Goal: Task Accomplishment & Management: Complete application form

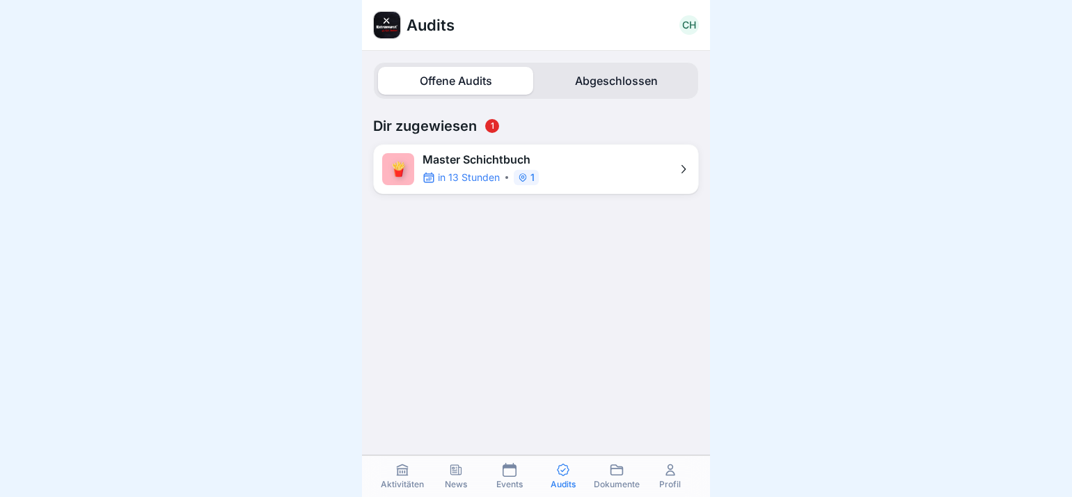
click at [499, 157] on p "Master Schichtbuch" at bounding box center [480, 159] width 116 height 13
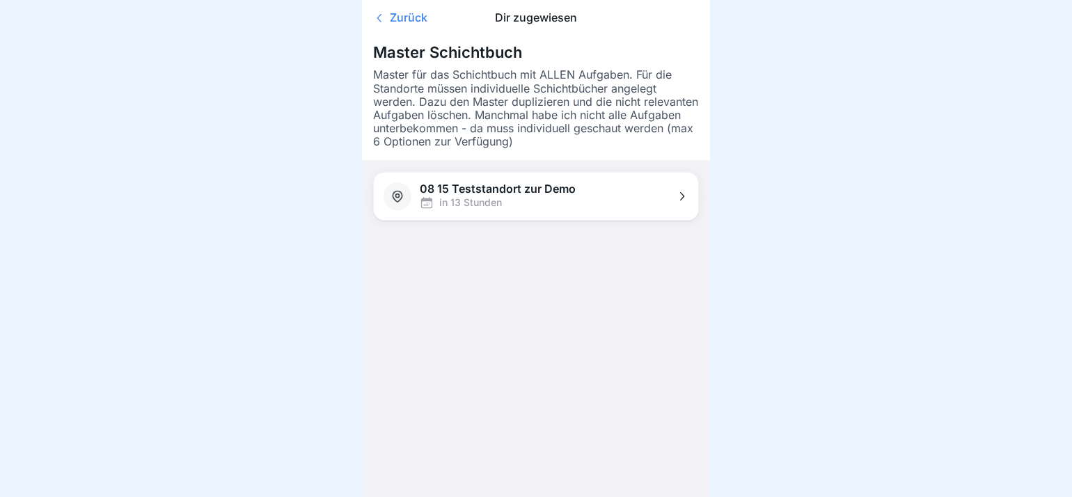
click at [503, 189] on p "08 15 Teststandort zur Demo" at bounding box center [498, 188] width 156 height 13
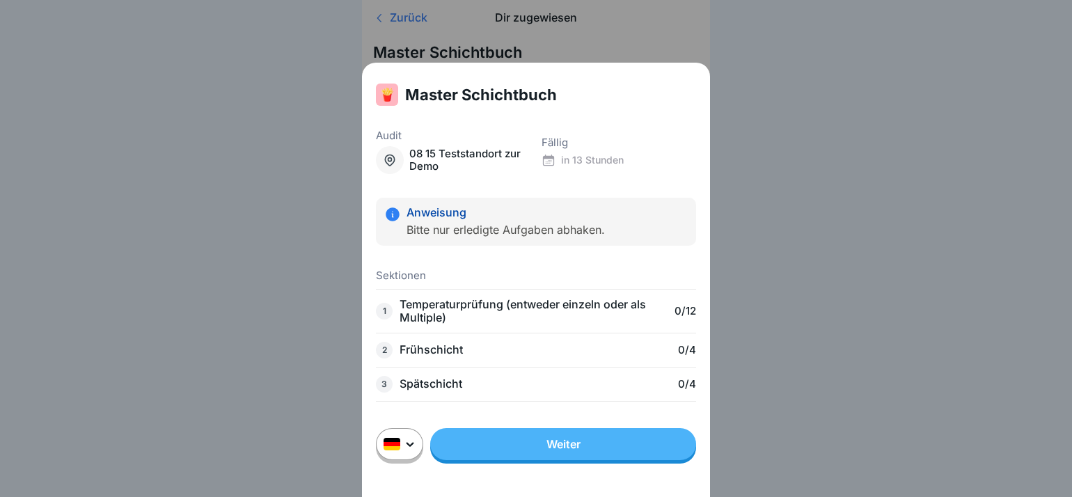
scroll to position [12, 0]
click at [820, 327] on div "🍟 Master Schichtbuch Audit 08 15 Teststandort zur Demo Fällig in 13 Stunden Anw…" at bounding box center [536, 248] width 1072 height 497
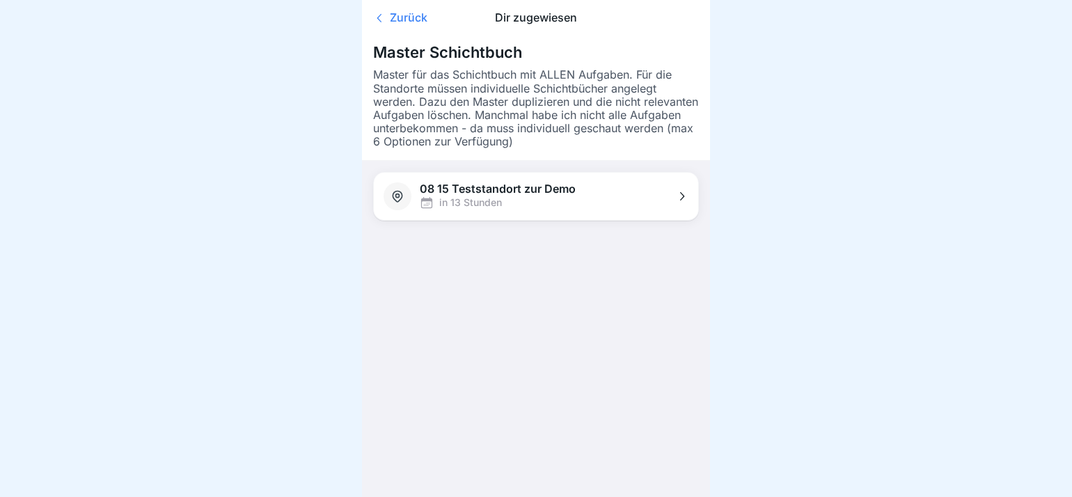
click at [683, 192] on icon at bounding box center [682, 196] width 4 height 8
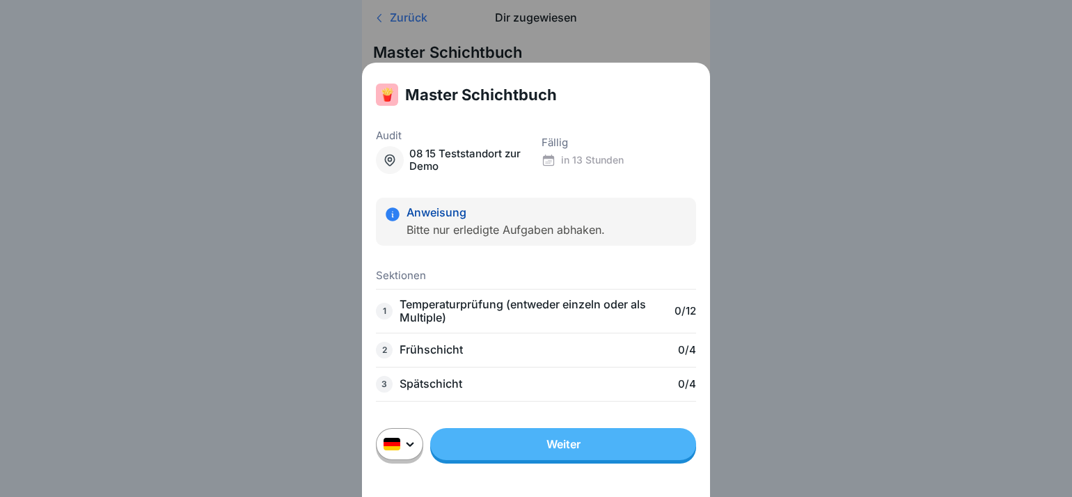
click at [548, 452] on link "Weiter" at bounding box center [563, 444] width 266 height 32
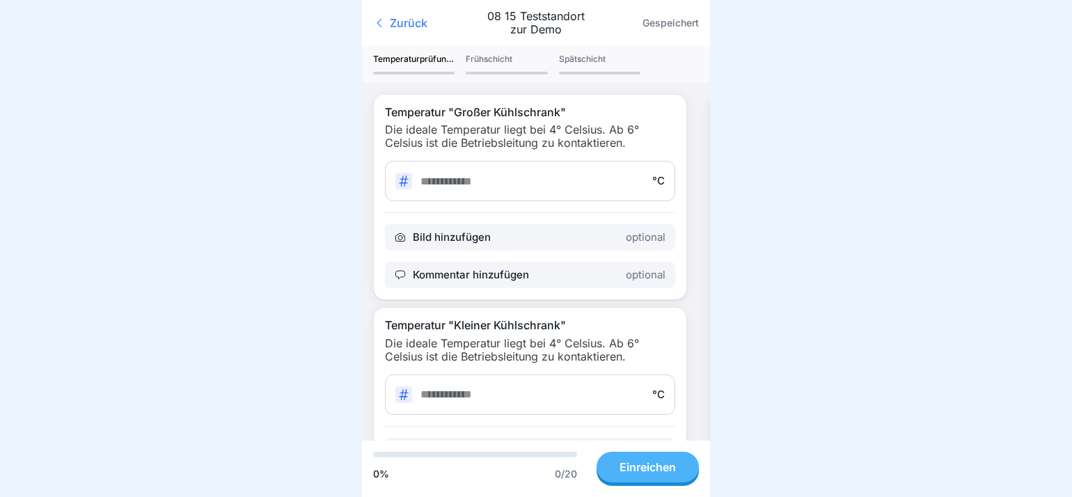
click at [444, 184] on input "number" at bounding box center [531, 181] width 223 height 13
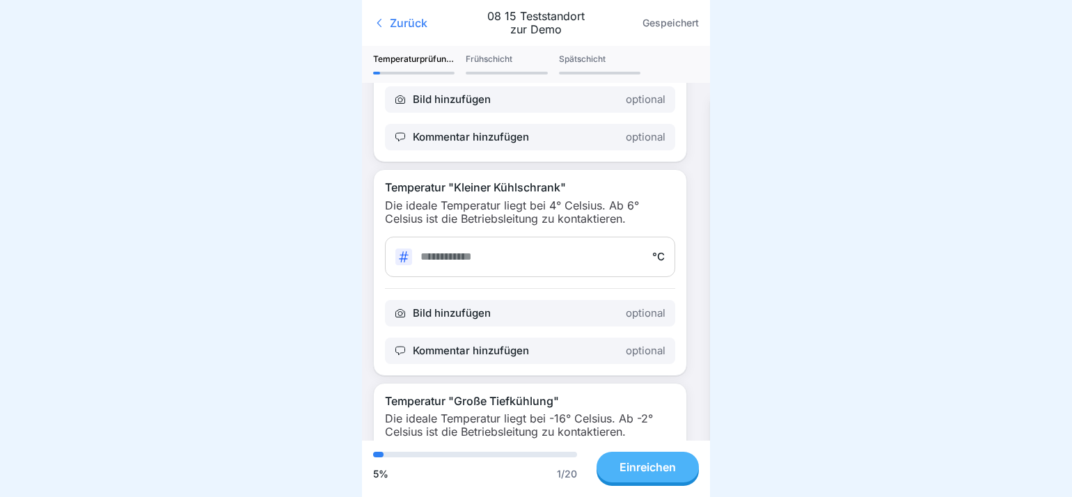
scroll to position [139, 0]
type input "*"
click at [453, 250] on input "number" at bounding box center [531, 254] width 223 height 13
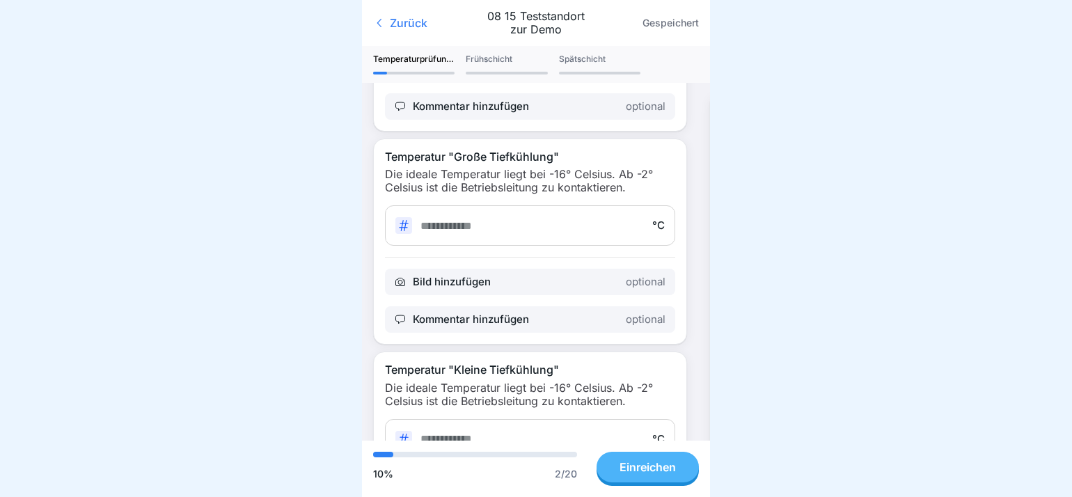
scroll to position [418, 0]
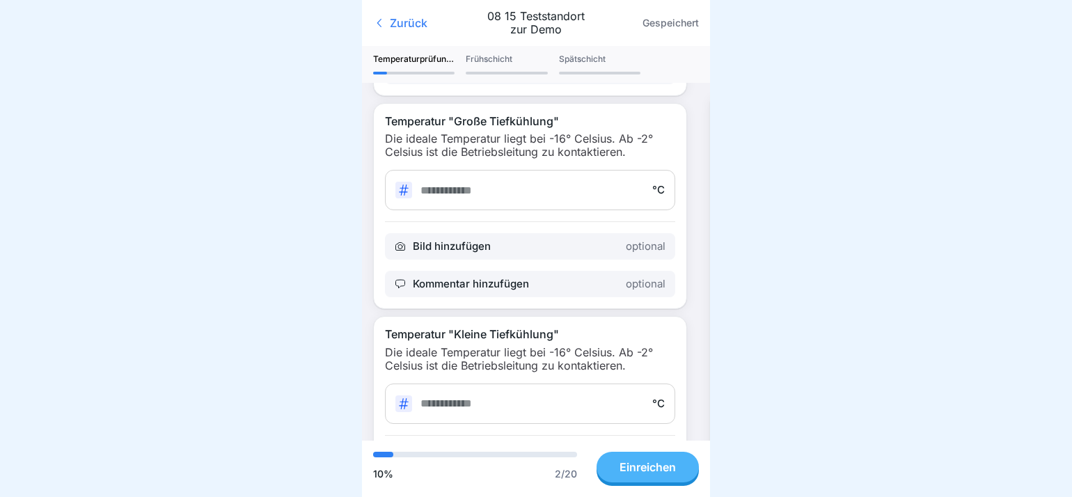
type input "*"
click at [436, 184] on input "number" at bounding box center [531, 190] width 223 height 13
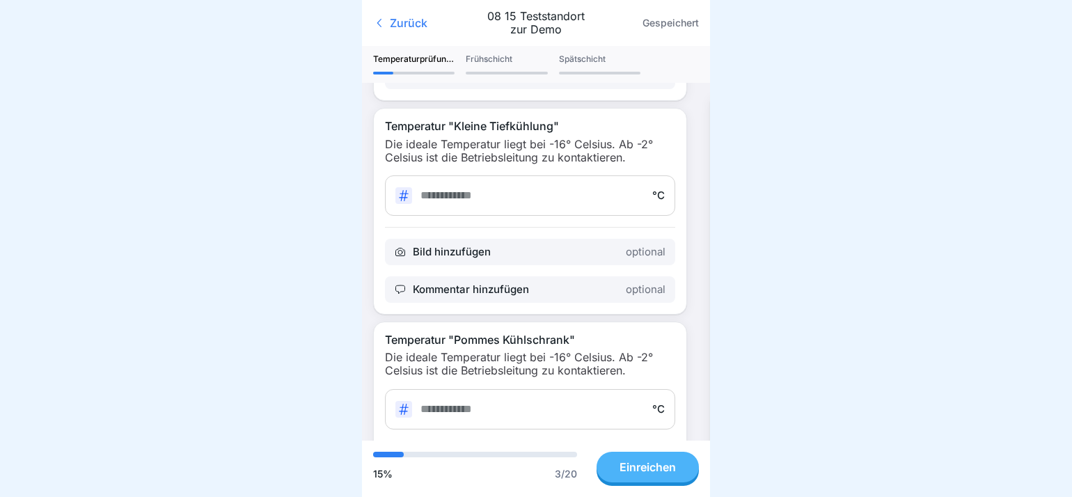
scroll to position [626, 0]
type input "*"
click at [424, 188] on input "number" at bounding box center [531, 194] width 223 height 13
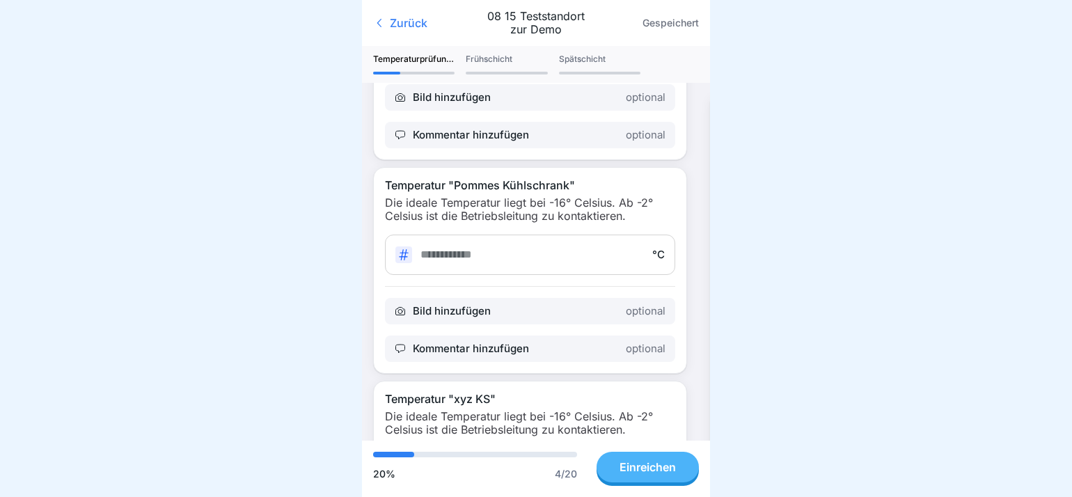
scroll to position [835, 0]
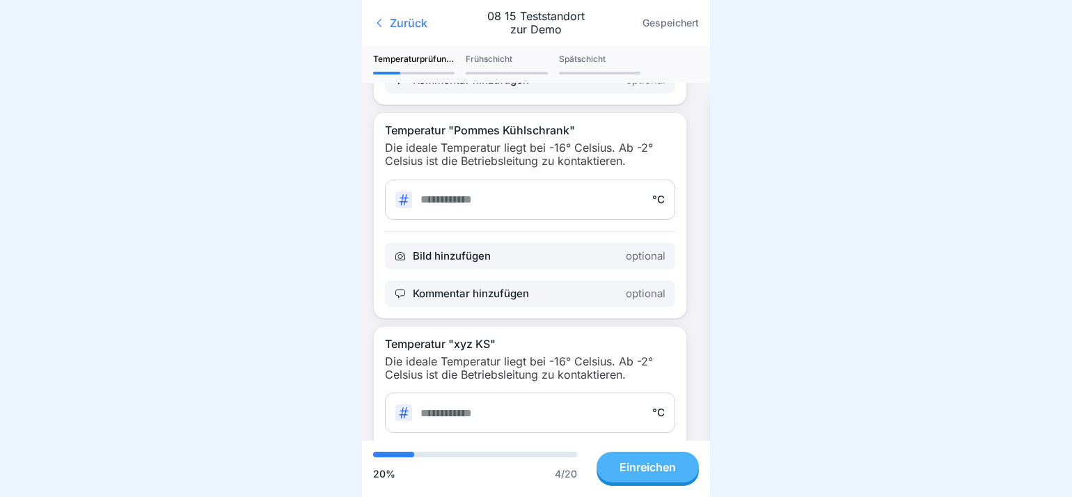
type input "*"
click at [437, 180] on div "°C" at bounding box center [530, 200] width 290 height 40
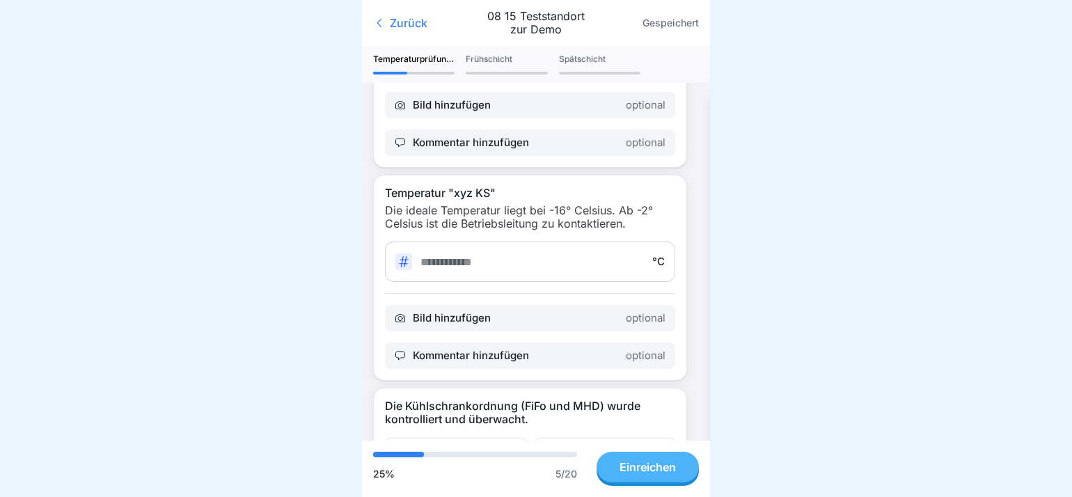
scroll to position [1044, 0]
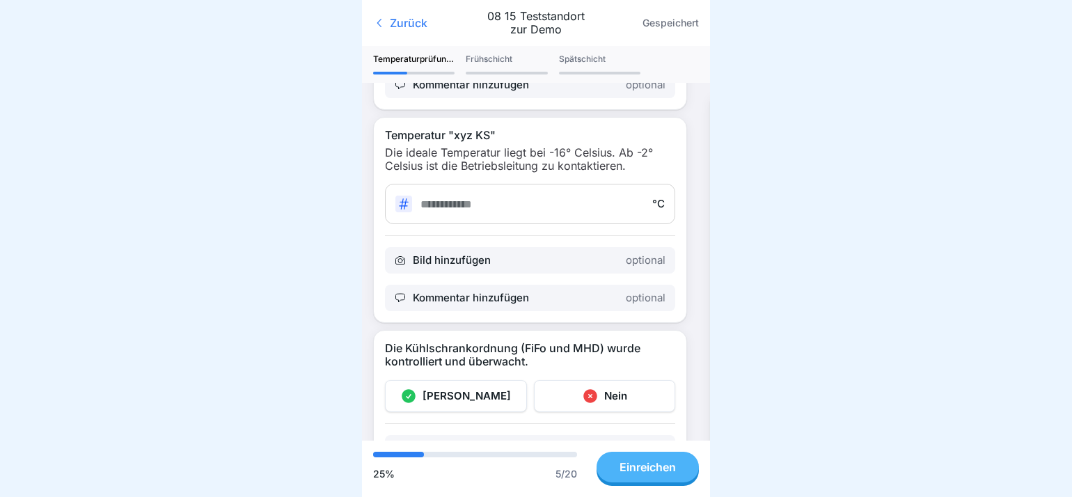
type input "*"
click at [436, 198] on input "number" at bounding box center [531, 204] width 223 height 13
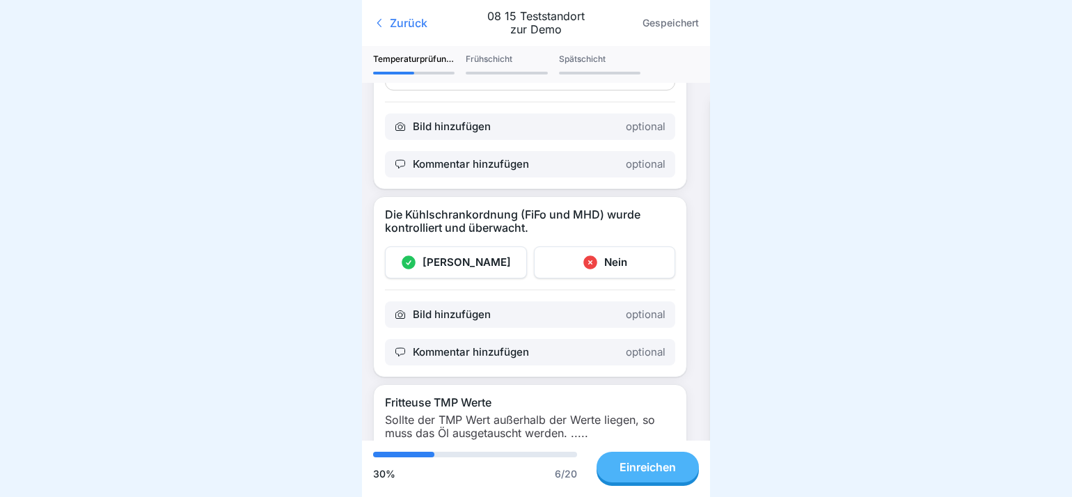
scroll to position [1183, 0]
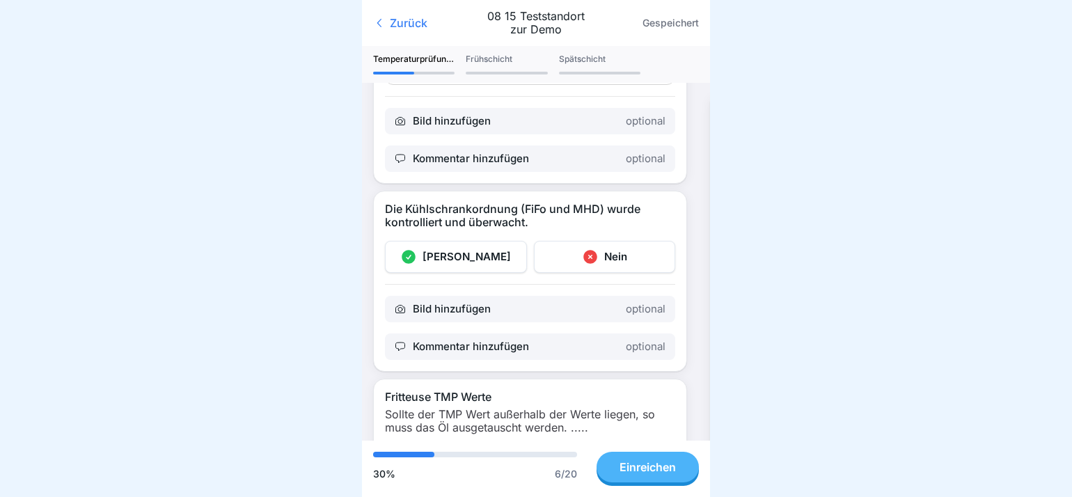
type input "*"
click at [416, 250] on icon at bounding box center [409, 257] width 14 height 14
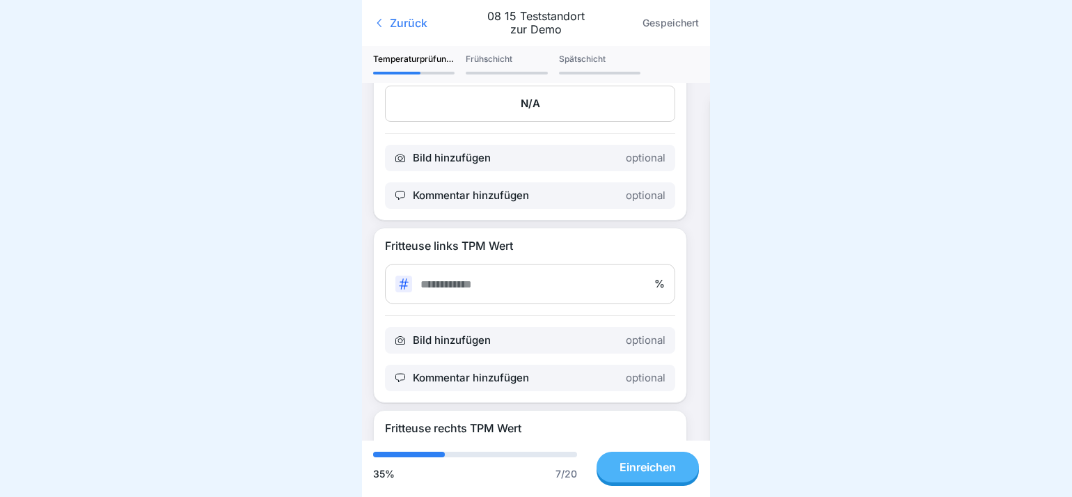
scroll to position [1809, 0]
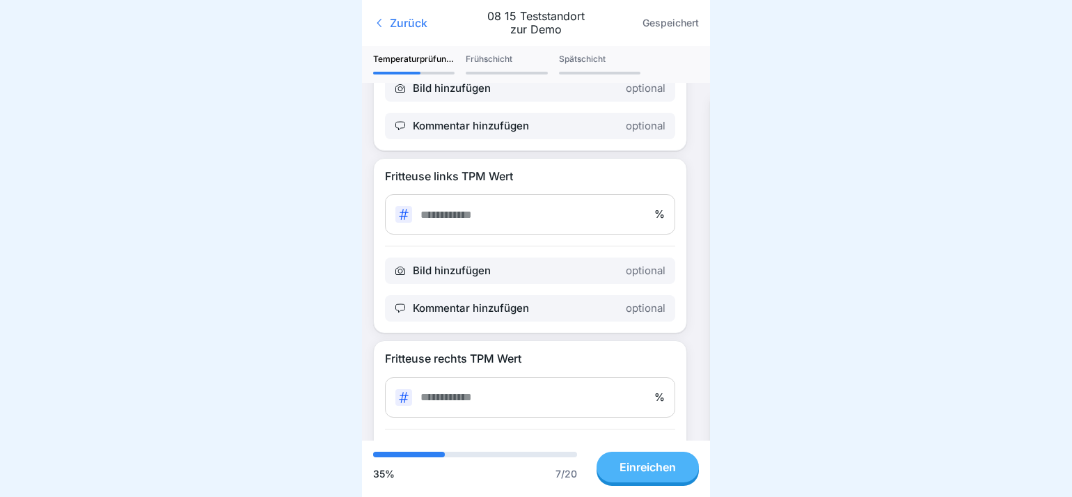
click at [450, 218] on input "number" at bounding box center [532, 214] width 225 height 13
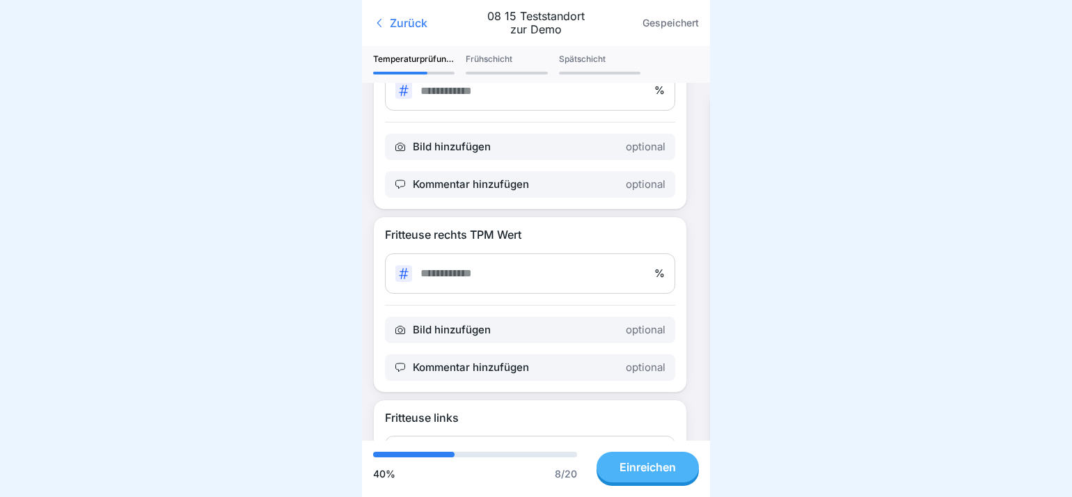
scroll to position [1948, 0]
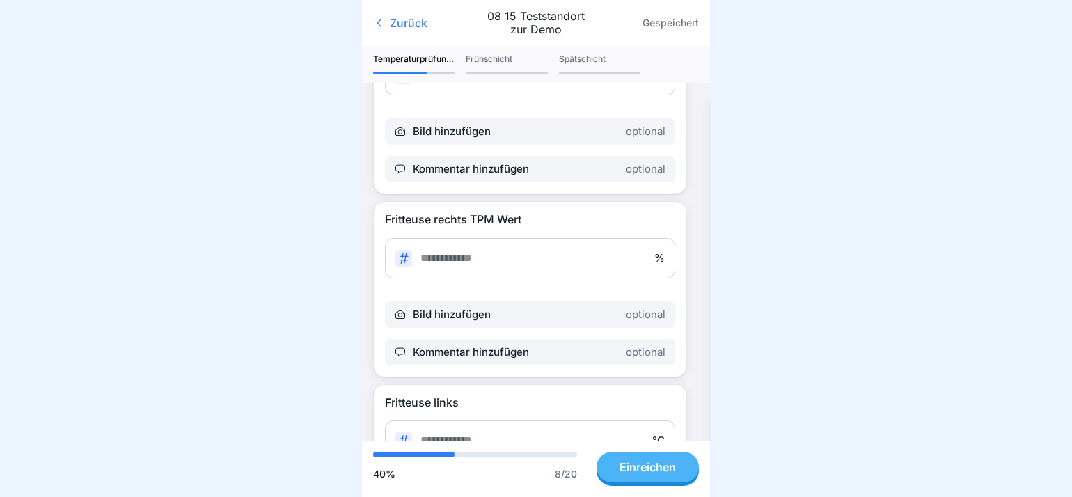
type input "**"
click at [443, 258] on input "number" at bounding box center [532, 257] width 225 height 13
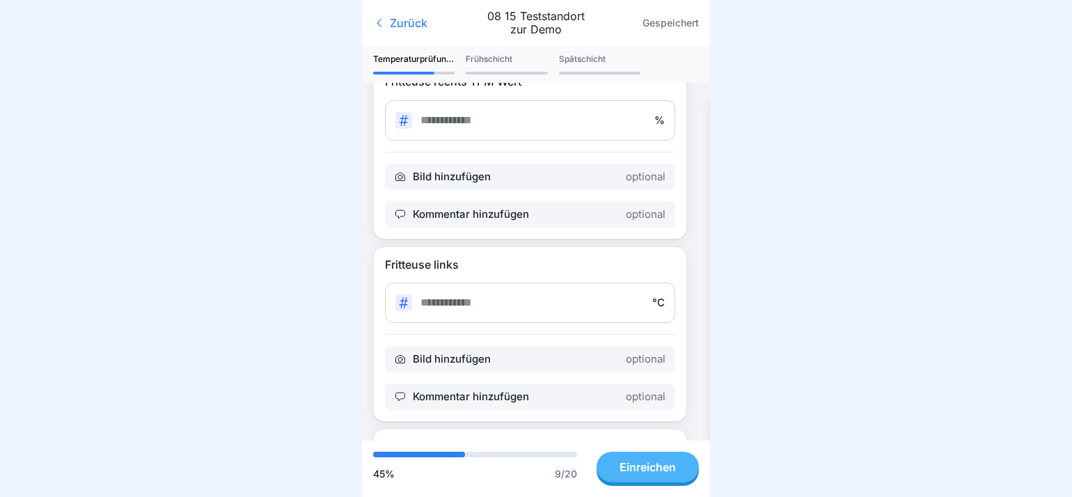
scroll to position [2088, 0]
type input "**"
click at [445, 299] on input "number" at bounding box center [531, 300] width 223 height 13
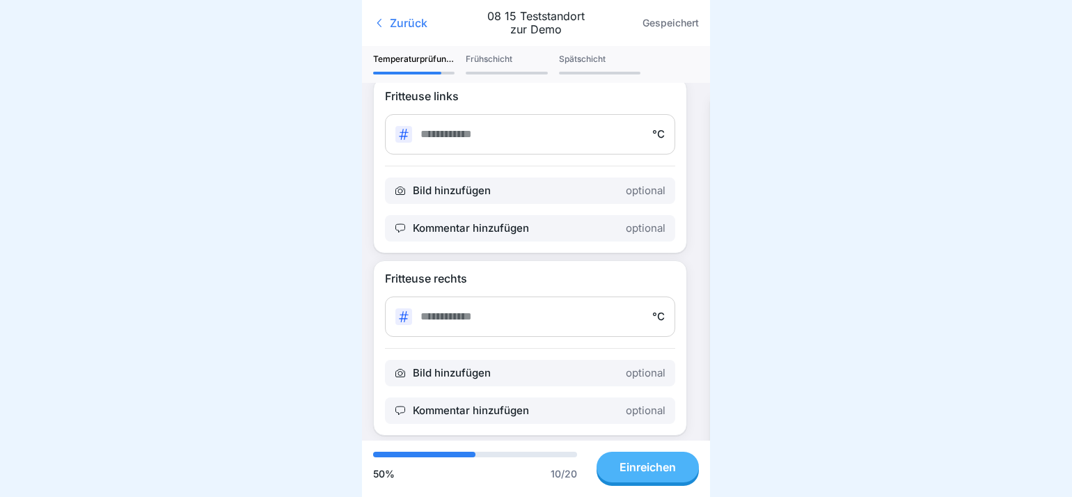
scroll to position [2291, 0]
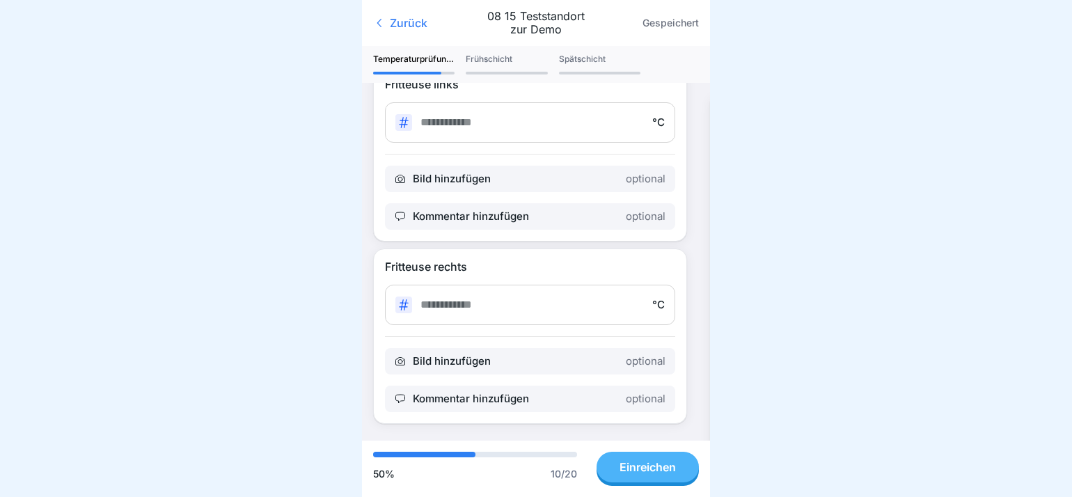
type input "**"
click at [434, 298] on input "number" at bounding box center [531, 304] width 223 height 13
type input "**"
click at [649, 473] on div "Einreichen" at bounding box center [647, 467] width 56 height 13
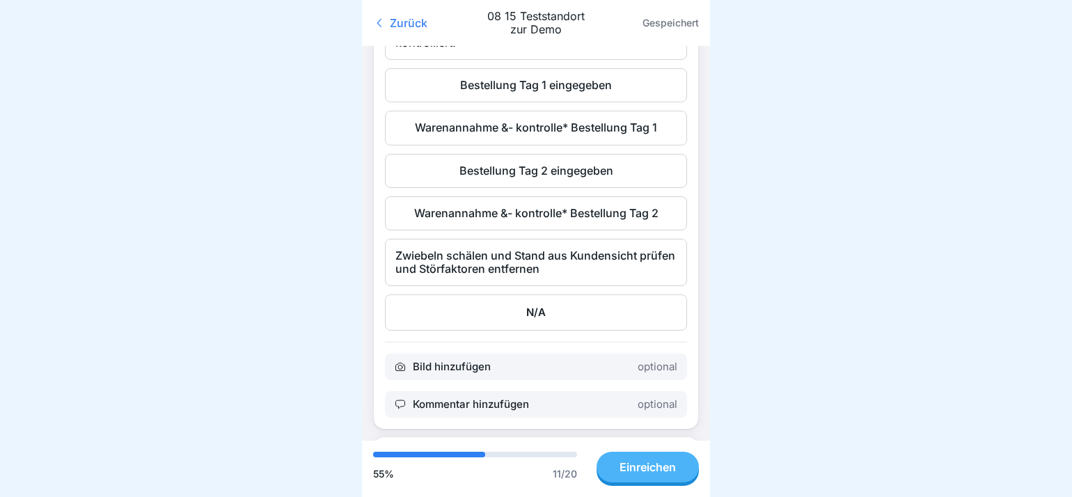
scroll to position [557, 0]
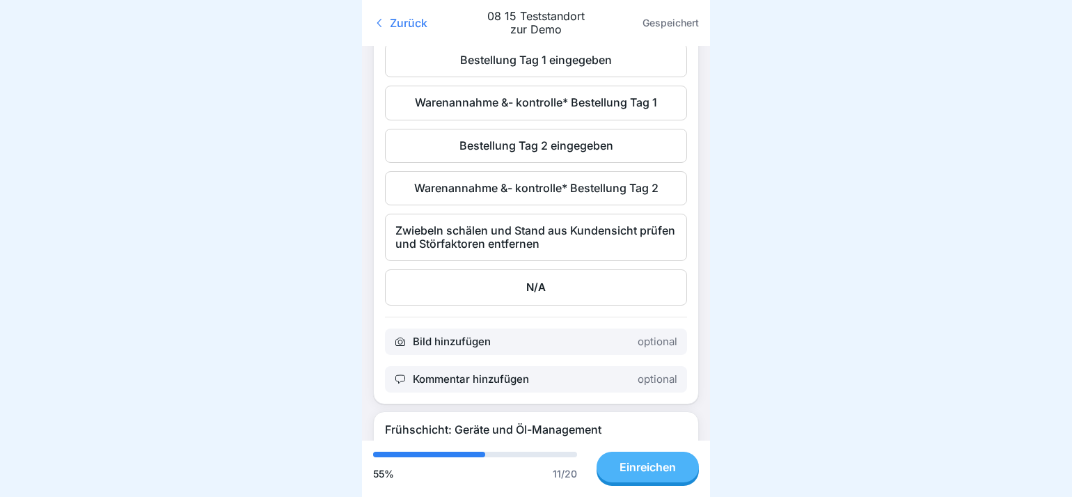
click at [544, 294] on div "N/A" at bounding box center [536, 287] width 302 height 36
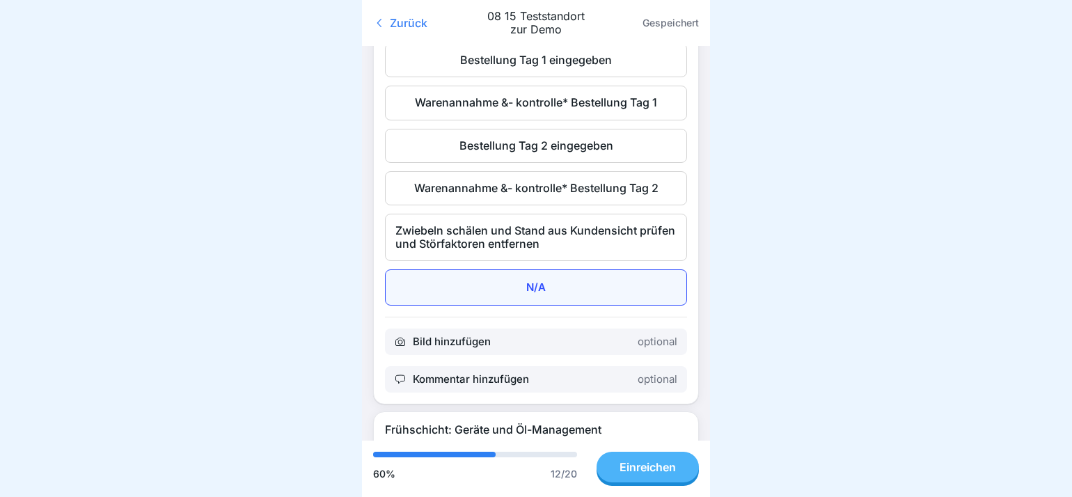
click at [534, 286] on div "N/A" at bounding box center [536, 287] width 302 height 36
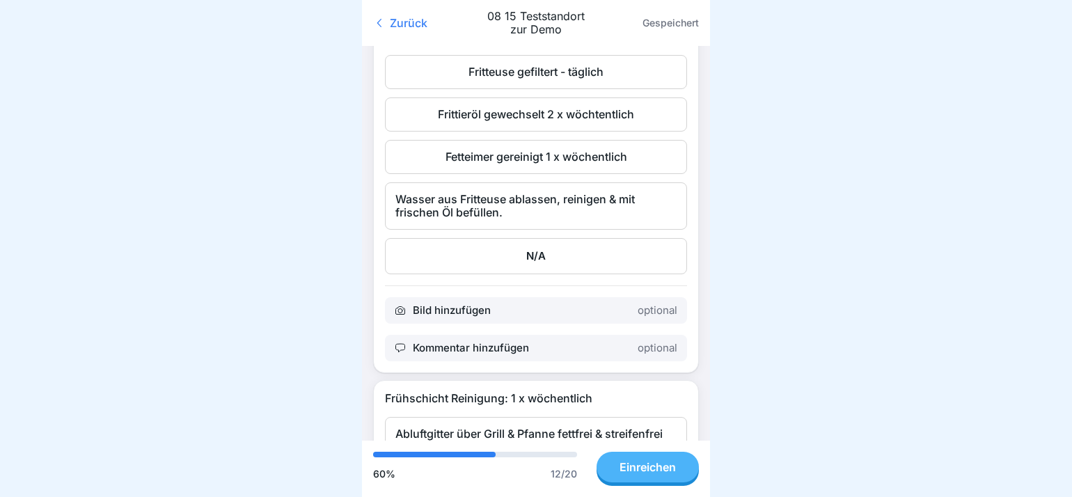
scroll to position [974, 0]
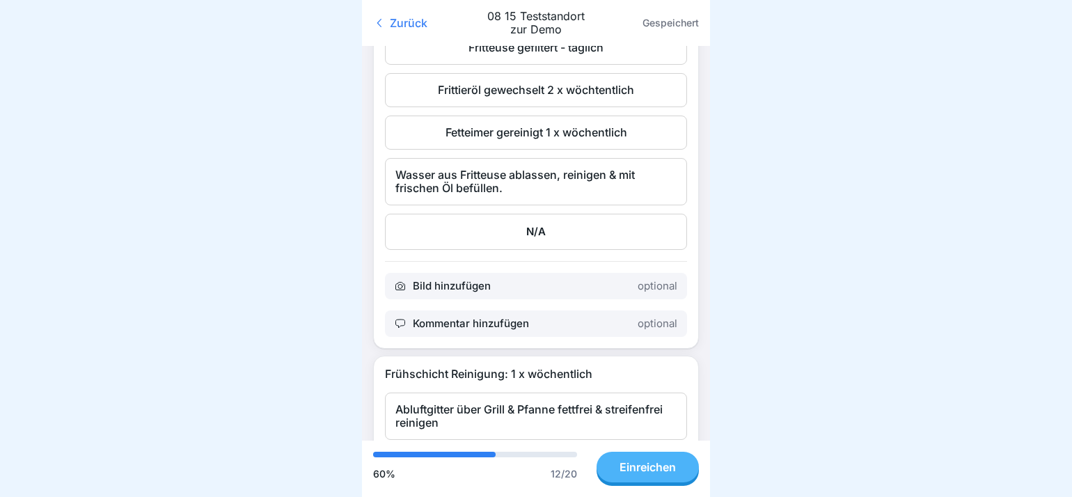
click at [529, 237] on div "N/A" at bounding box center [536, 232] width 302 height 36
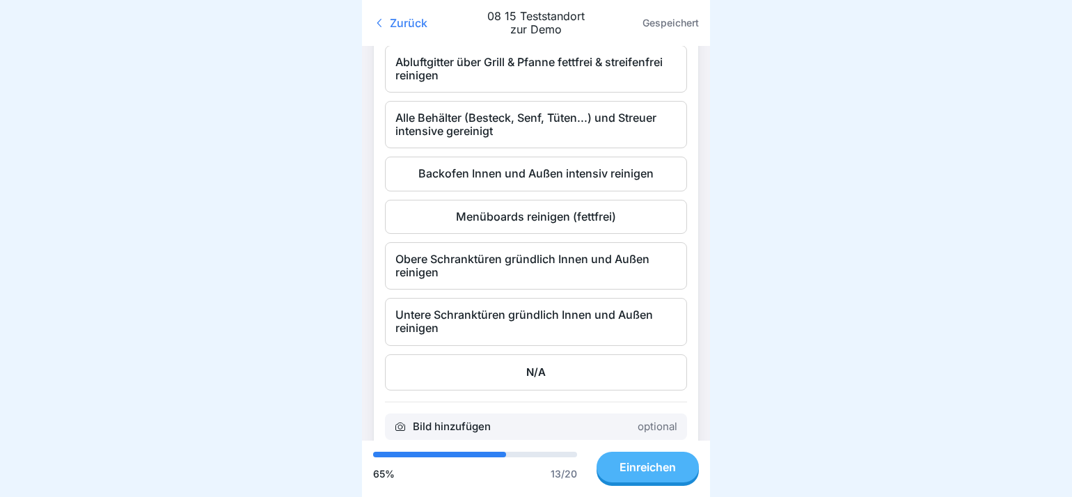
scroll to position [1322, 0]
click at [525, 379] on div "N/A" at bounding box center [536, 372] width 302 height 36
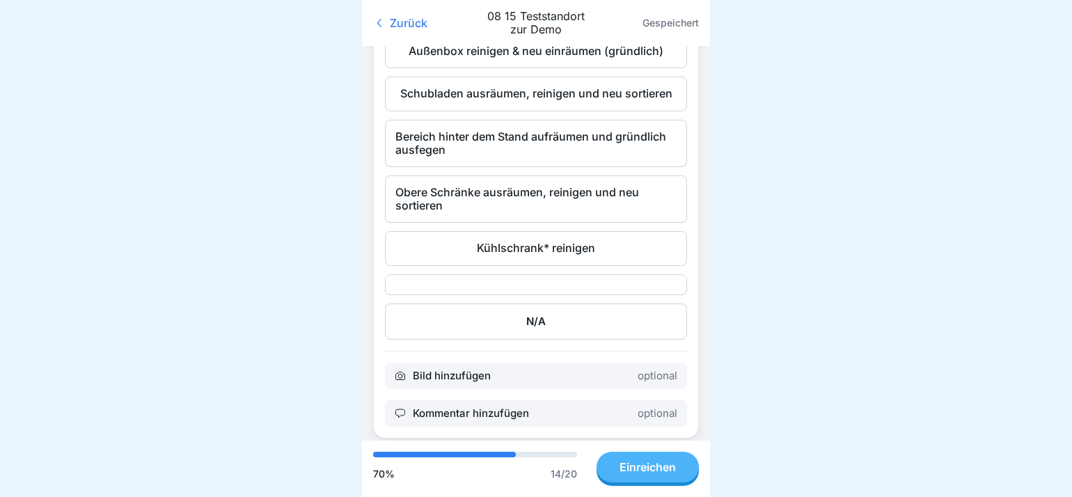
scroll to position [1879, 0]
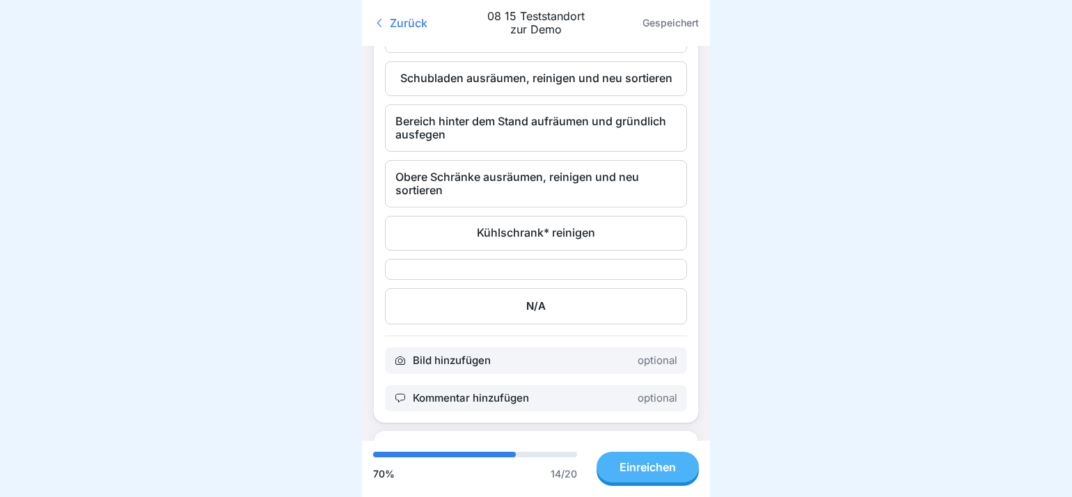
click at [524, 324] on div "N/A" at bounding box center [536, 306] width 302 height 36
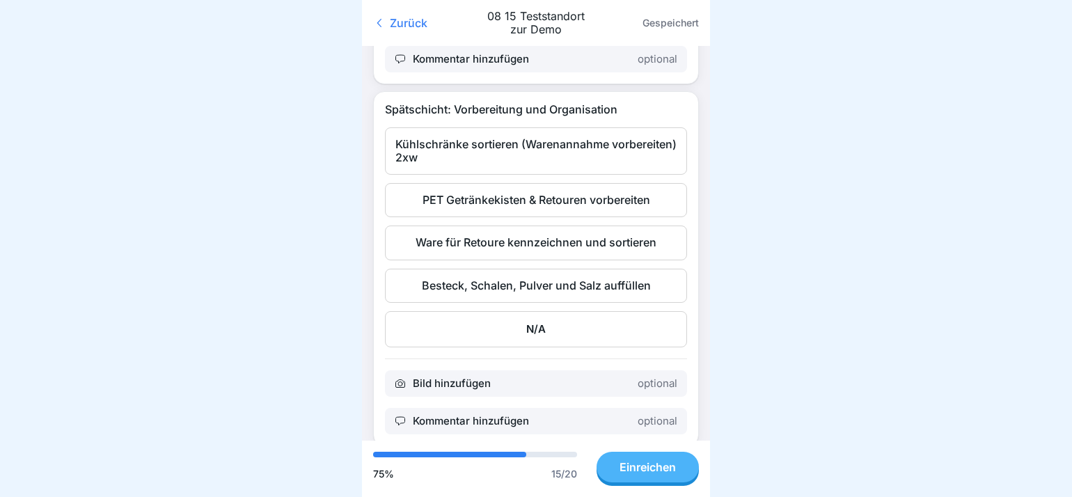
scroll to position [2227, 0]
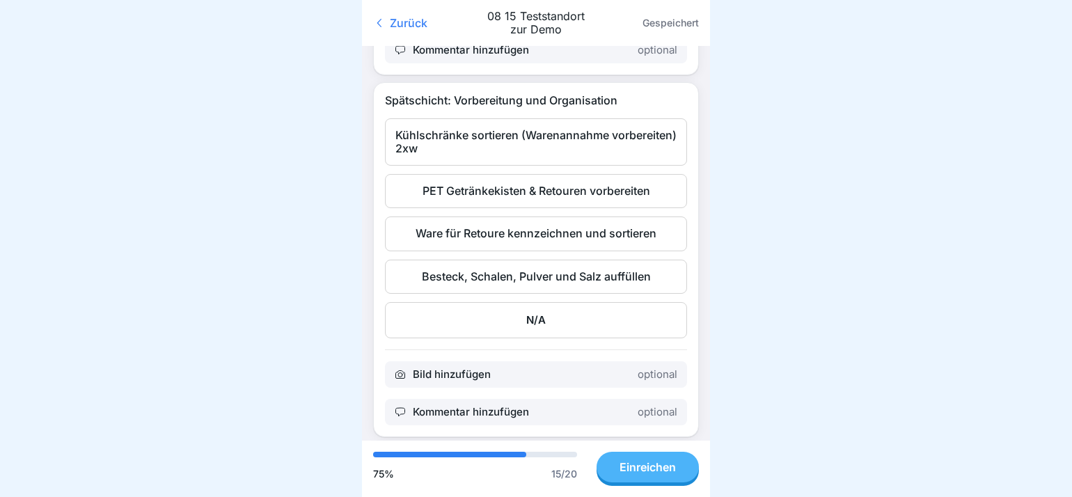
click at [535, 338] on div "N/A" at bounding box center [536, 320] width 302 height 36
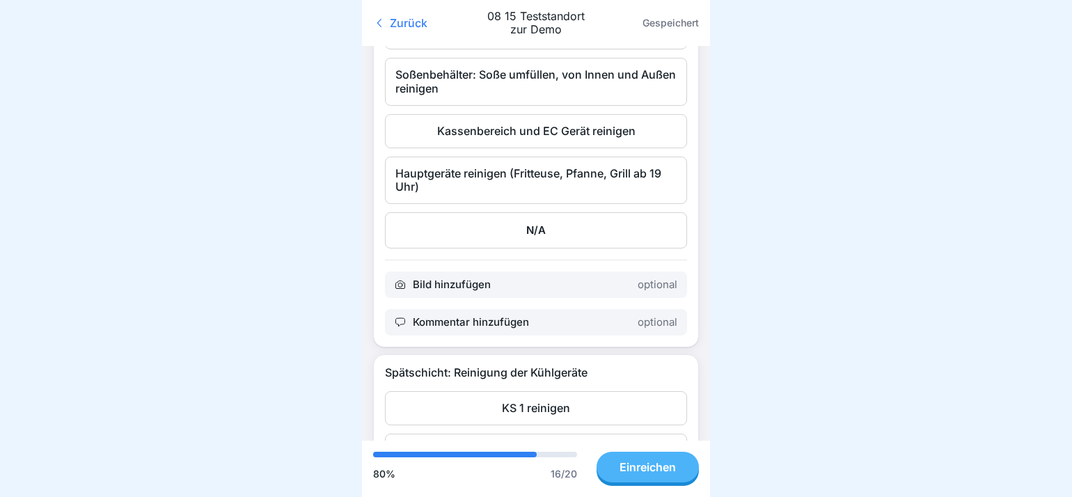
scroll to position [2853, 0]
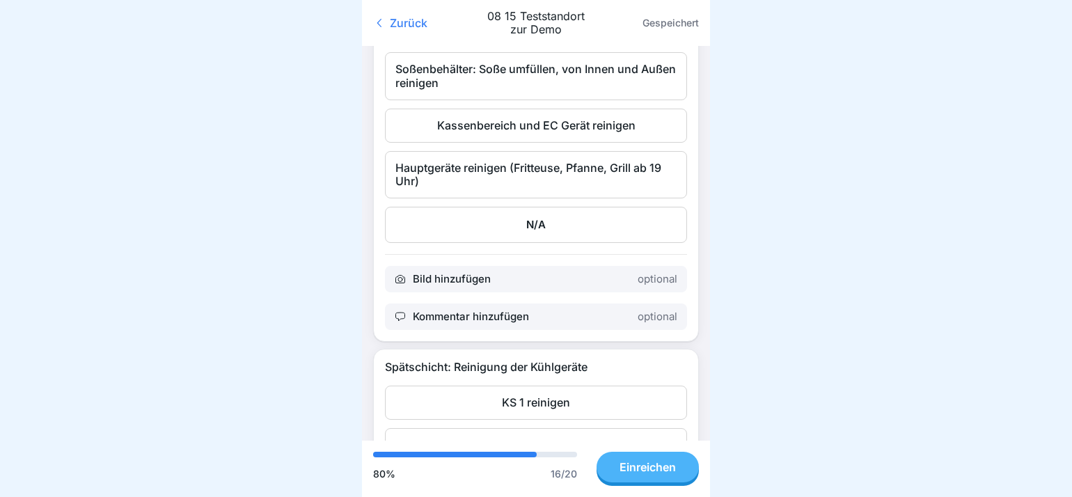
click at [518, 198] on div "Hauptgeräte reinigen (Fritteuse, Pfanne, Grill ab 19 Uhr)" at bounding box center [536, 174] width 302 height 47
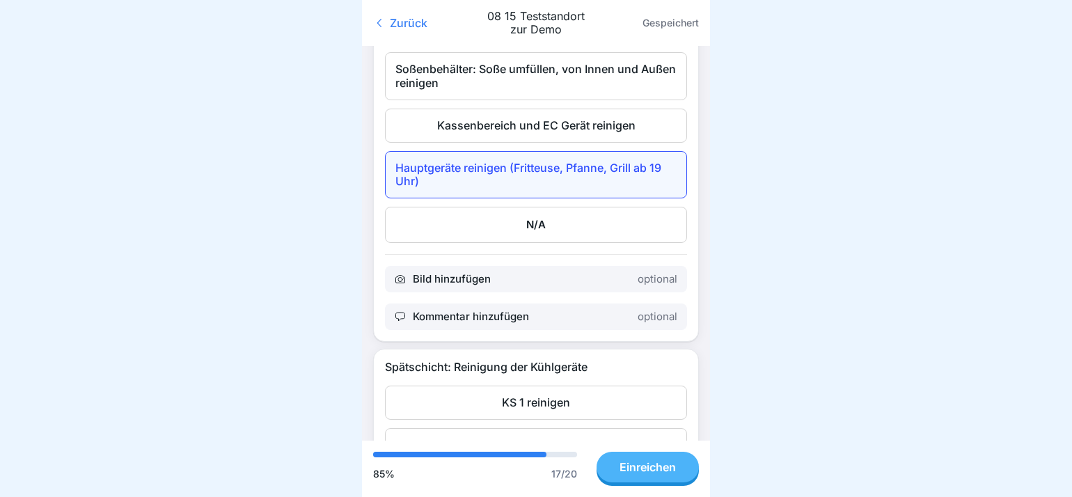
click at [533, 143] on div "Kassenbereich und EC Gerät reinigen" at bounding box center [536, 126] width 302 height 34
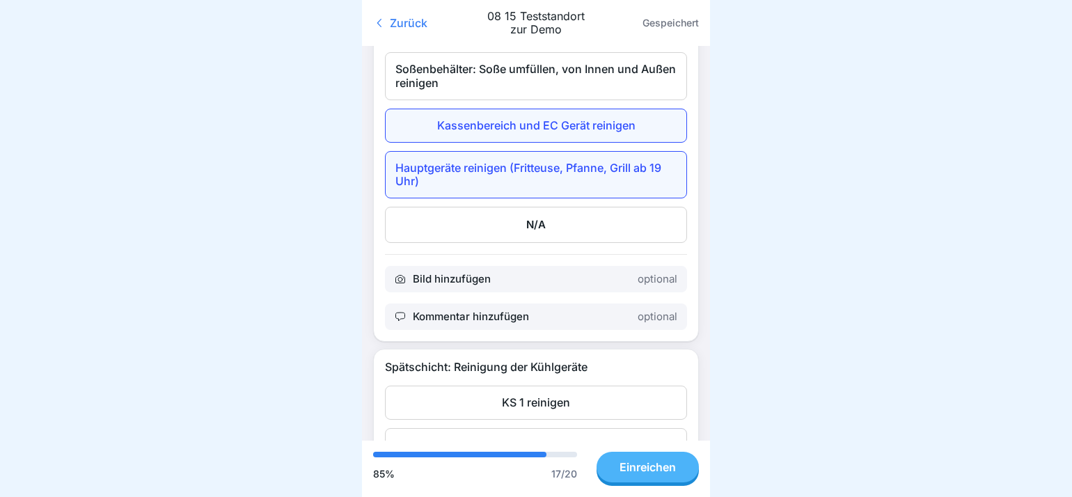
click at [527, 100] on div "Soßenbehälter: Soße umfüllen, von Innen und Außen reinigen" at bounding box center [536, 75] width 302 height 47
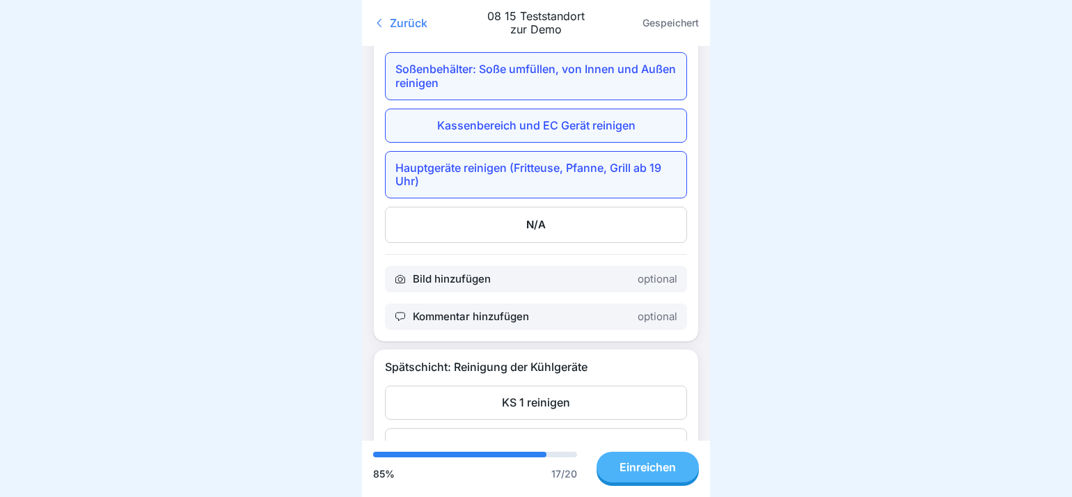
scroll to position [2783, 0]
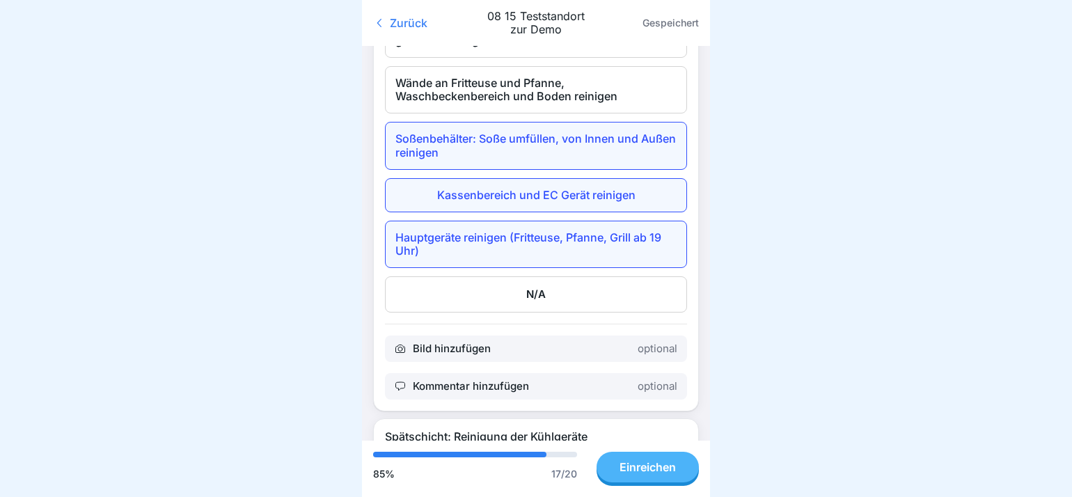
click at [522, 113] on div "Wände an Fritteuse und Pfanne, Waschbeckenbereich und Boden reinigen" at bounding box center [536, 89] width 302 height 47
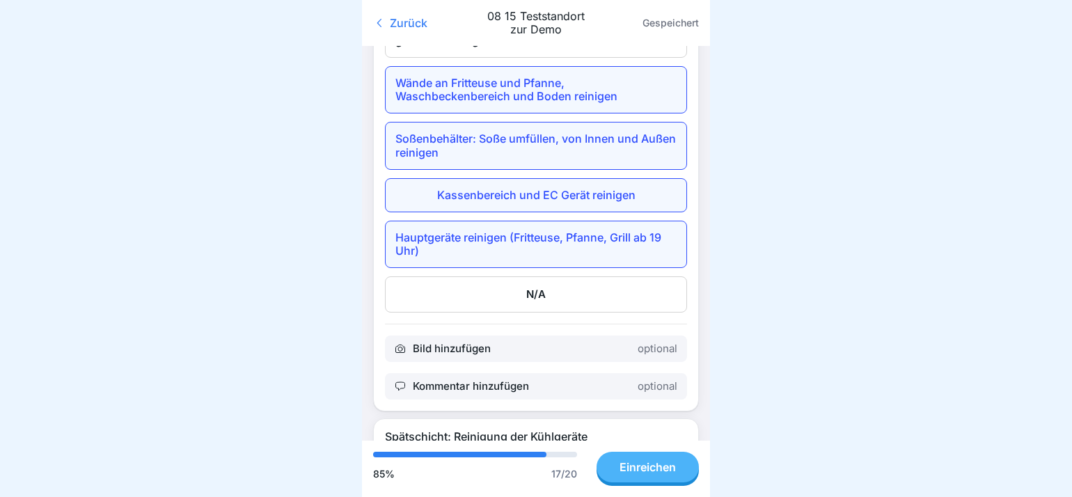
click at [490, 58] on div "Alle Flächen im Kundenbereich* und Rückbüffet gründlich reinigen" at bounding box center [536, 33] width 302 height 47
click at [523, 312] on div "N/A" at bounding box center [536, 294] width 302 height 36
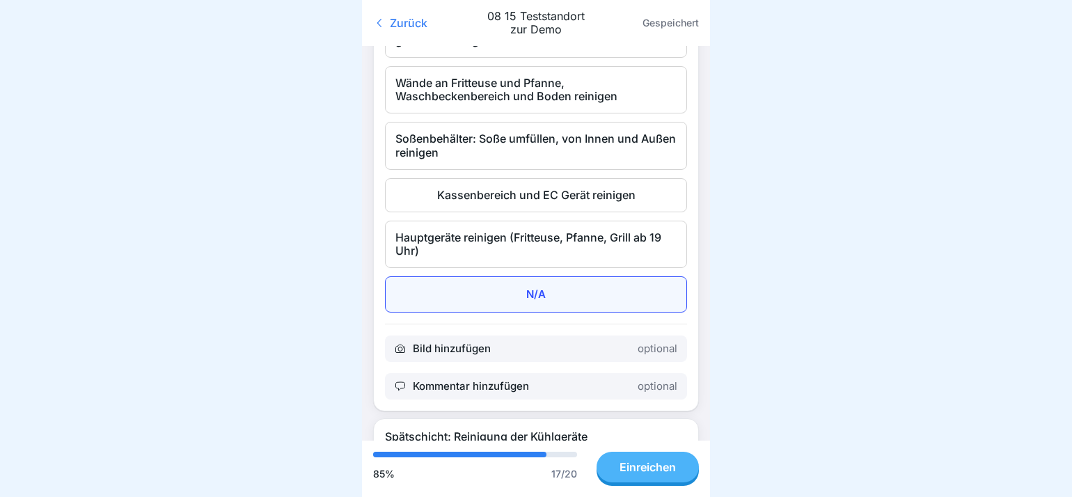
click at [514, 54] on div "Alle Flächen im Kundenbereich* und Rückbüffet gründlich reinigen" at bounding box center [536, 33] width 302 height 47
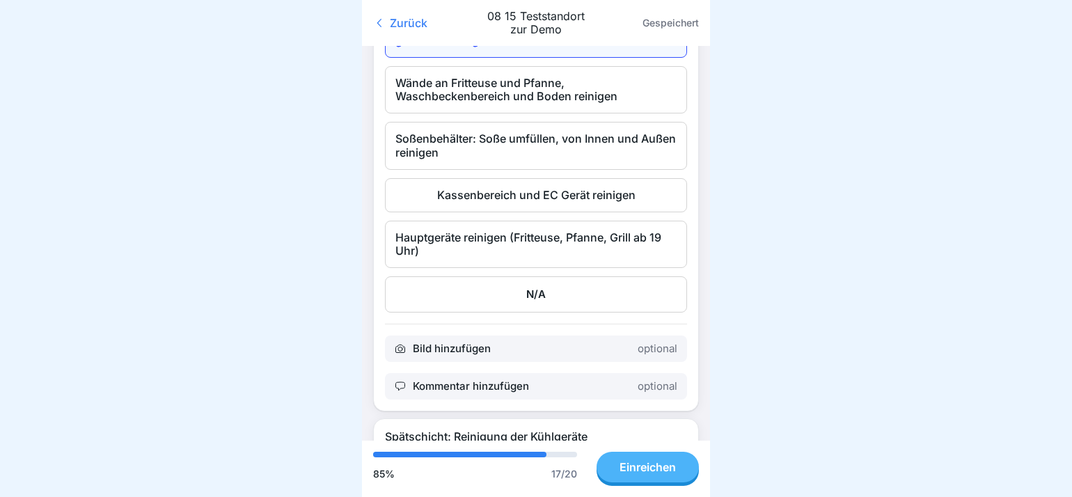
click at [500, 113] on div "Wände an Fritteuse und Pfanne, Waschbeckenbereich und Boden reinigen" at bounding box center [536, 89] width 302 height 47
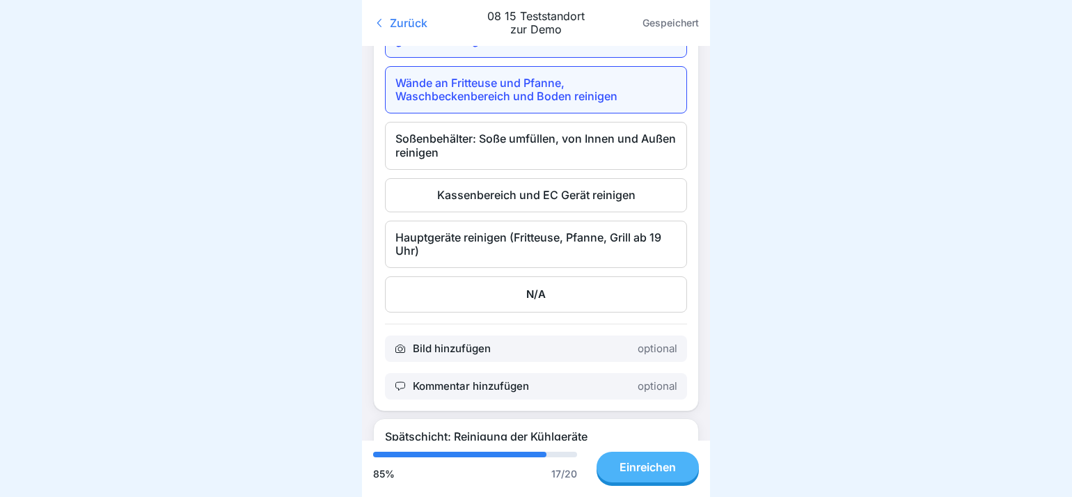
click at [500, 169] on div "Soßenbehälter: Soße umfüllen, von Innen und Außen reinigen" at bounding box center [536, 145] width 302 height 47
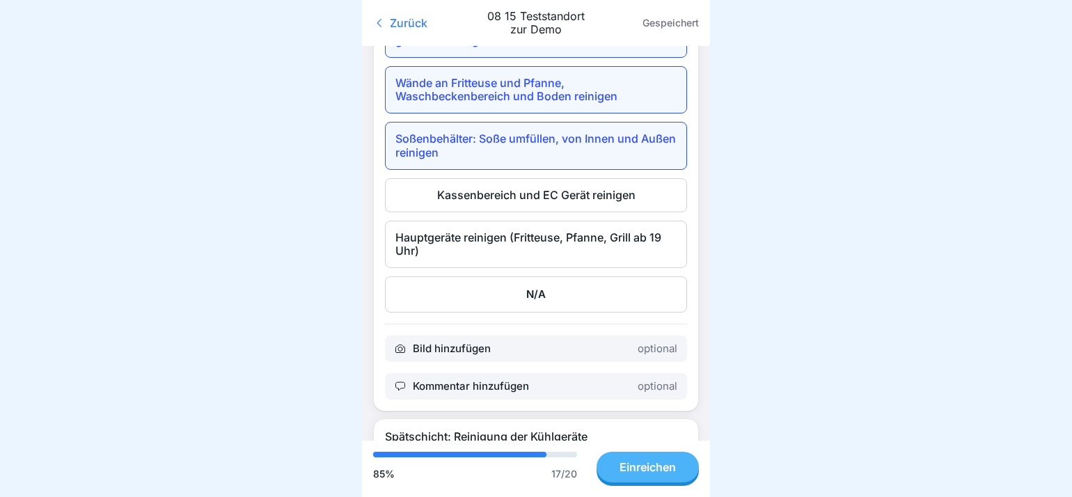
click at [498, 212] on div "Kassenbereich und EC Gerät reinigen" at bounding box center [536, 195] width 302 height 34
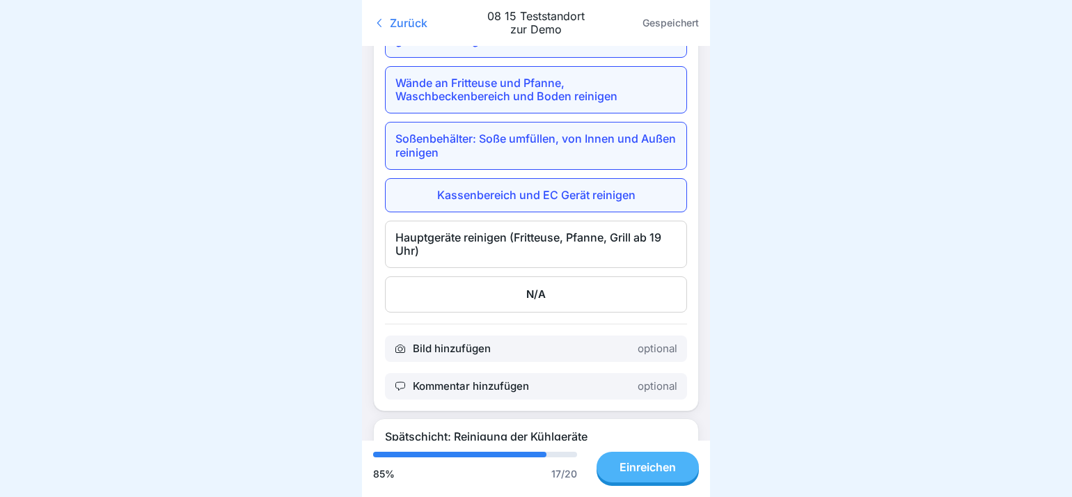
click at [495, 268] on div "Hauptgeräte reinigen (Fritteuse, Pfanne, Grill ab 19 Uhr)" at bounding box center [536, 244] width 302 height 47
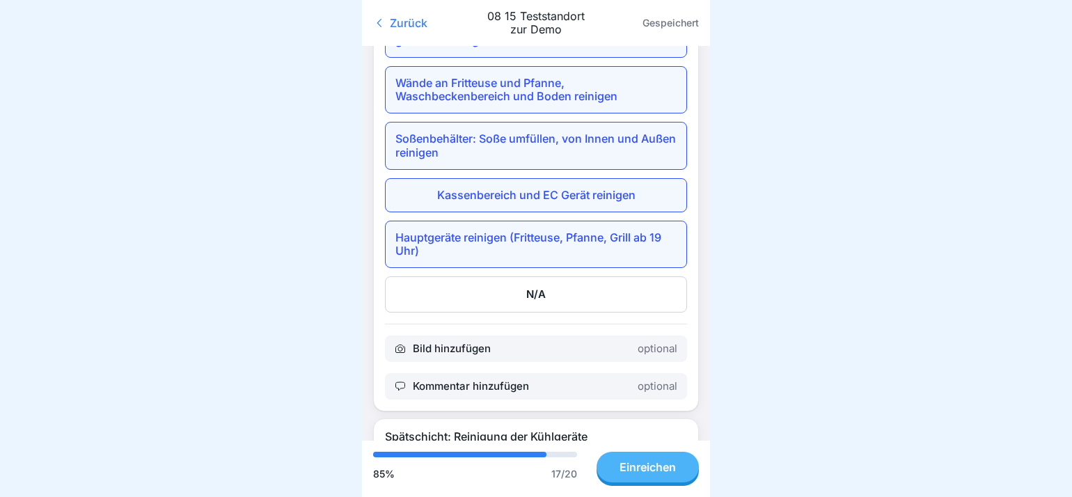
scroll to position [12, 0]
click at [646, 467] on div "Einreichen" at bounding box center [647, 467] width 56 height 13
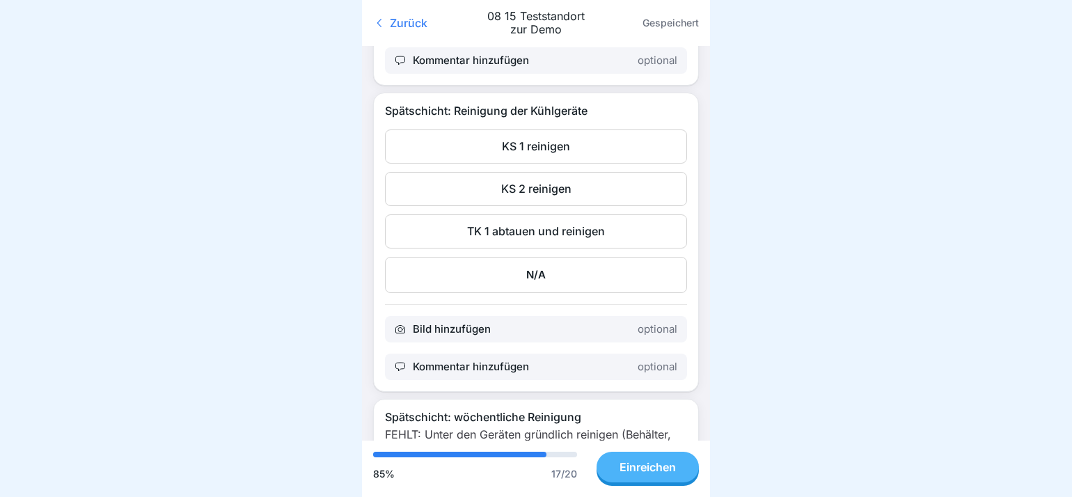
scroll to position [3131, 0]
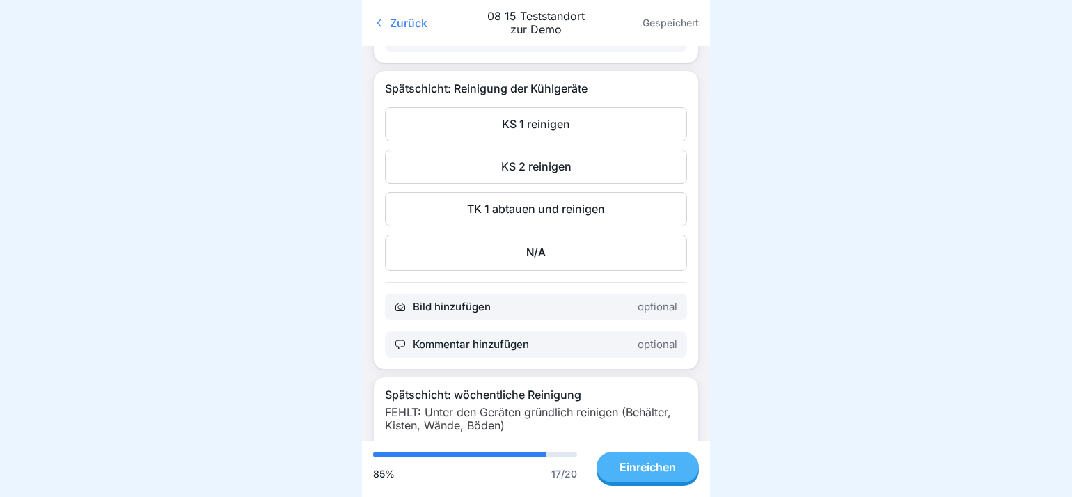
click at [514, 226] on div "TK 1 abtauen und reinigen" at bounding box center [536, 209] width 302 height 34
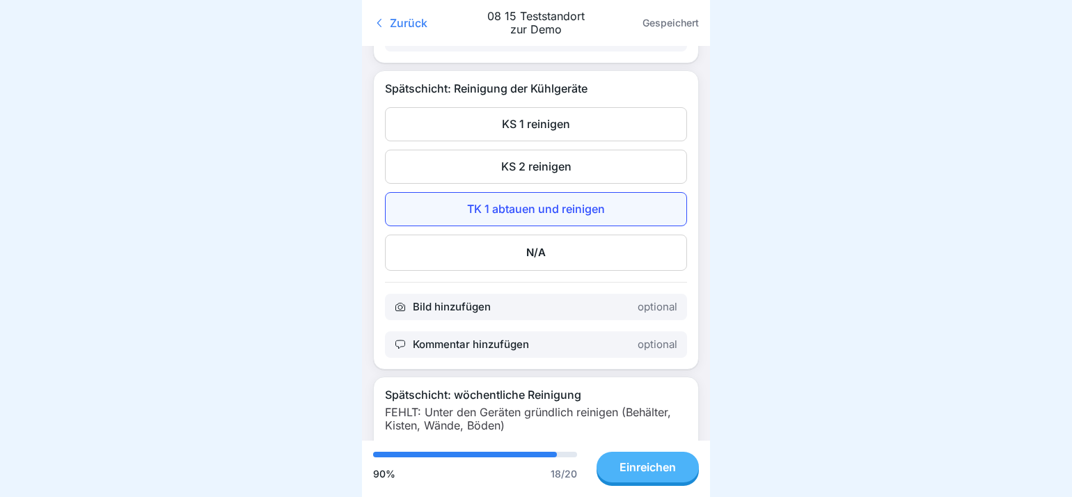
scroll to position [12, 0]
click at [644, 467] on div "Einreichen" at bounding box center [647, 467] width 56 height 13
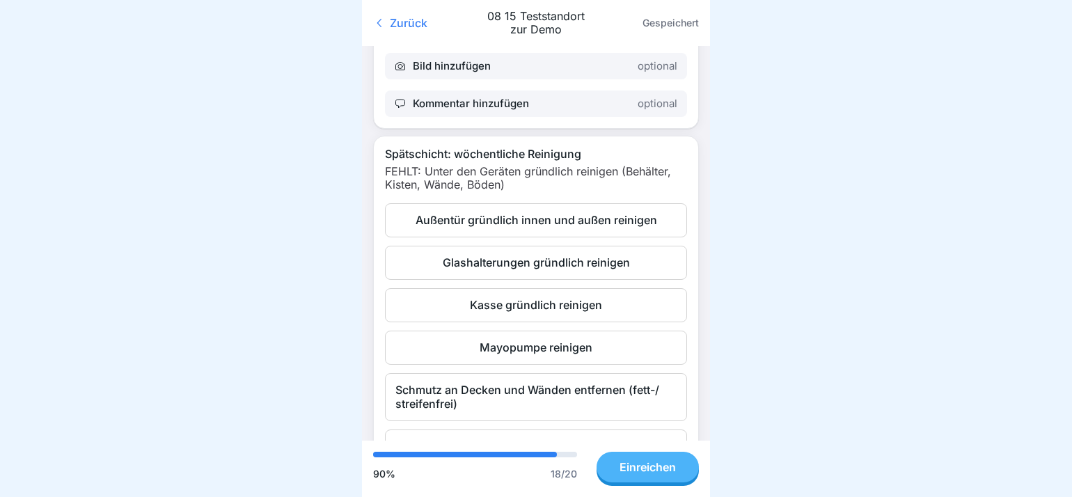
scroll to position [3410, 0]
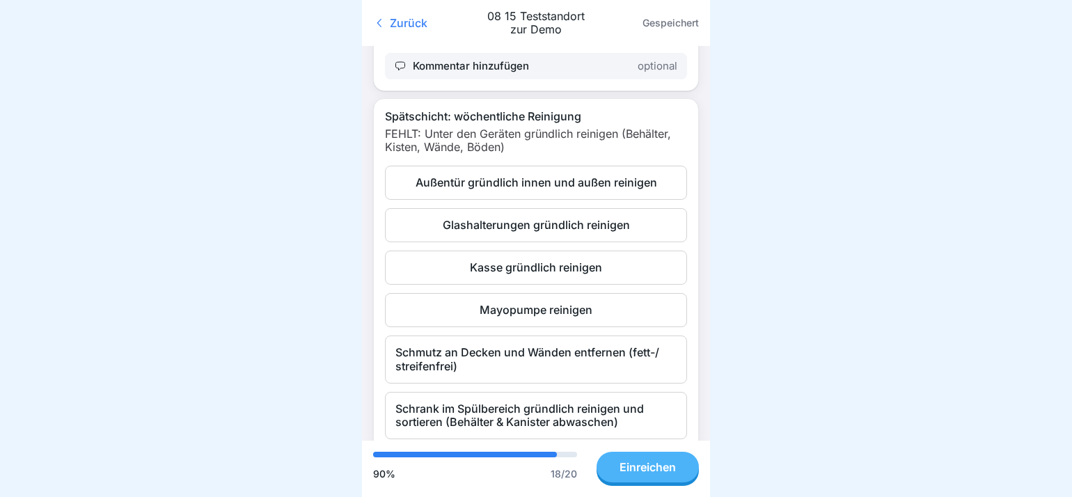
click at [495, 242] on div "Glashalterungen gründlich reinigen" at bounding box center [536, 225] width 302 height 34
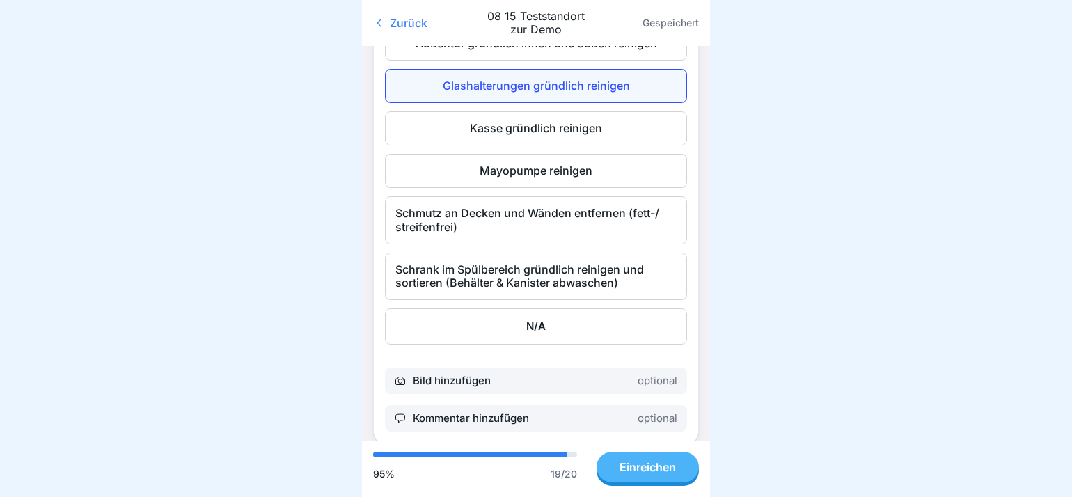
scroll to position [3589, 0]
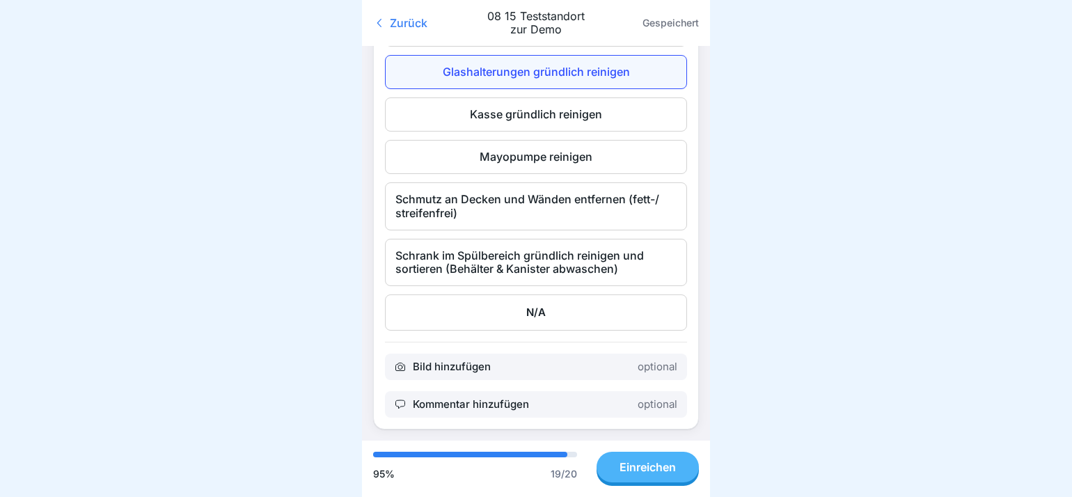
click at [483, 255] on div "Schrank im Spülbereich gründlich reinigen und sortieren (Behälter & Kanister ab…" at bounding box center [536, 262] width 302 height 47
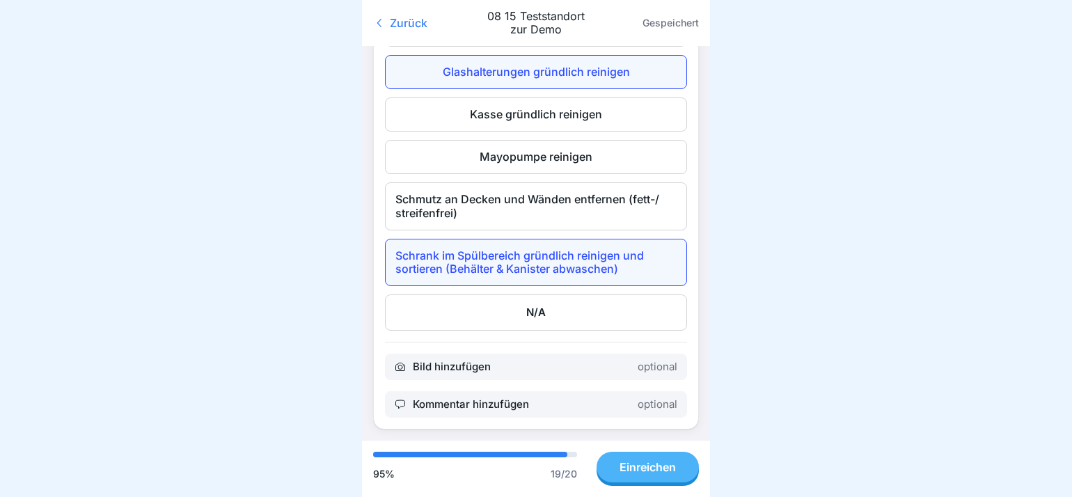
click at [649, 472] on div "Einreichen" at bounding box center [647, 467] width 56 height 13
click at [635, 473] on div "Einreichen" at bounding box center [647, 467] width 56 height 13
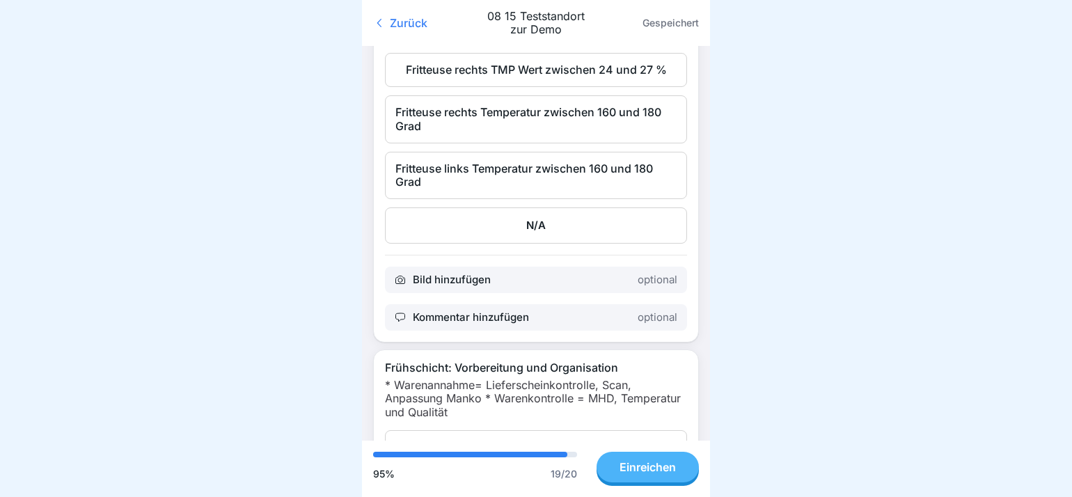
scroll to position [40, 0]
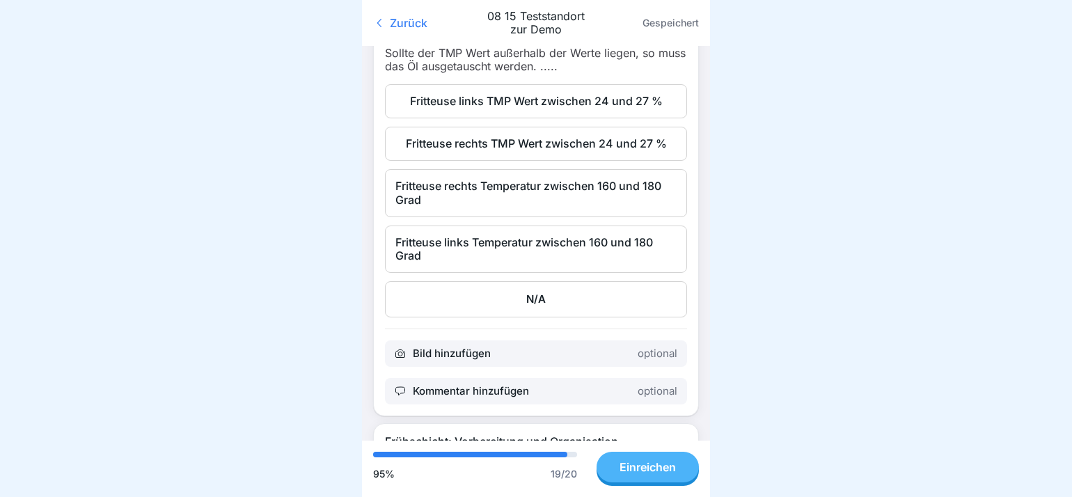
click at [546, 237] on div "Fritteuse links Temperatur zwischen 160 und 180 Grad" at bounding box center [536, 248] width 302 height 47
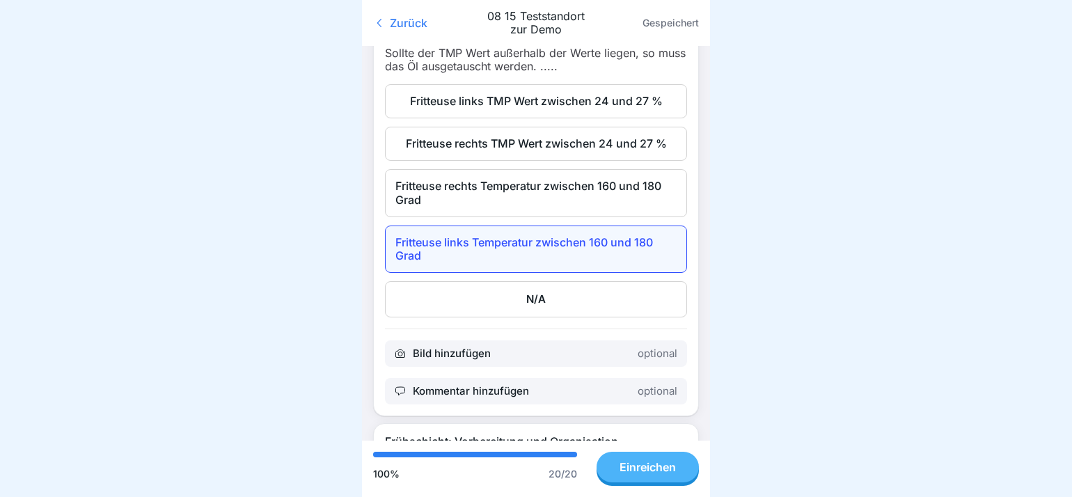
click at [640, 473] on div "Einreichen" at bounding box center [647, 467] width 56 height 13
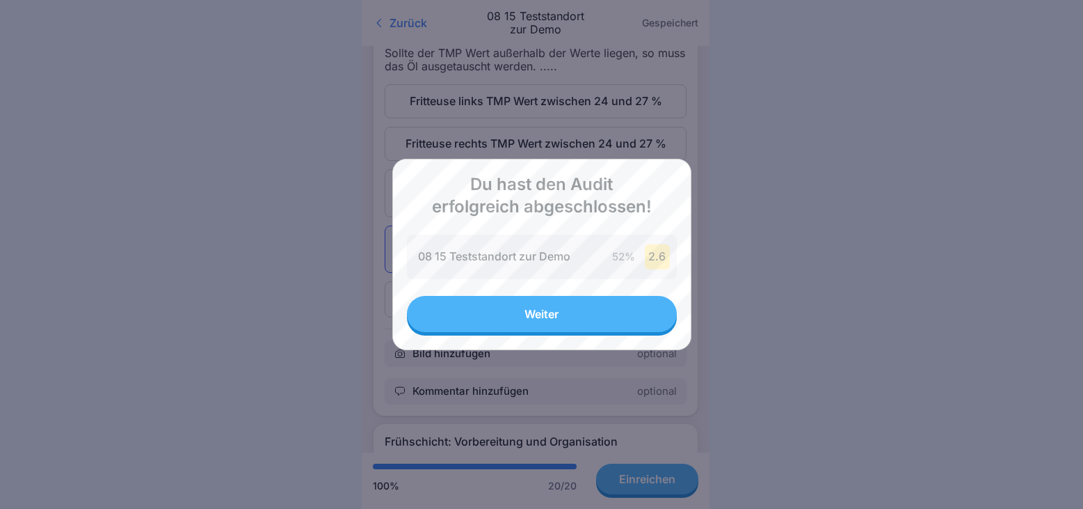
click at [522, 319] on button "Weiter" at bounding box center [542, 314] width 270 height 36
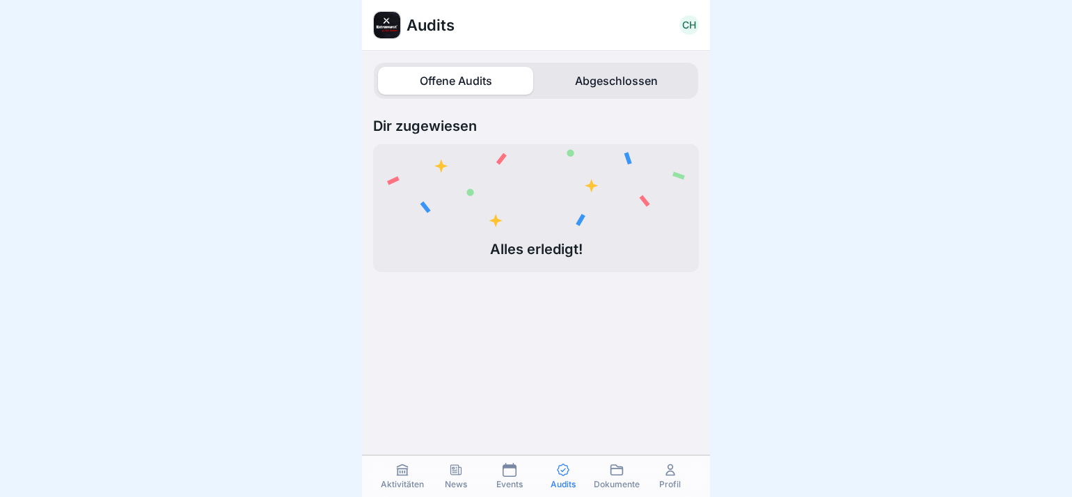
click at [599, 81] on label "Abgeschlossen" at bounding box center [616, 81] width 155 height 28
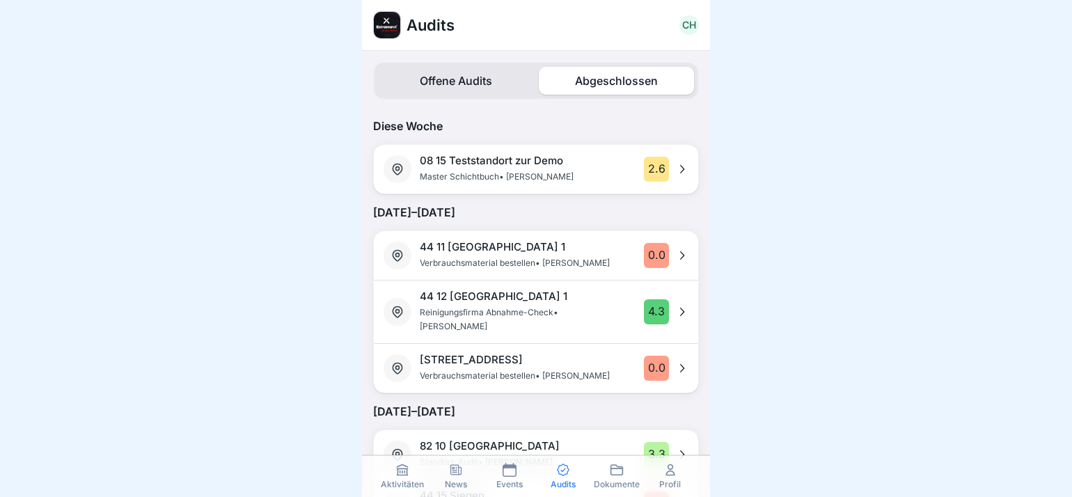
click at [463, 162] on p "08 15 Teststandort zur Demo" at bounding box center [491, 160] width 143 height 13
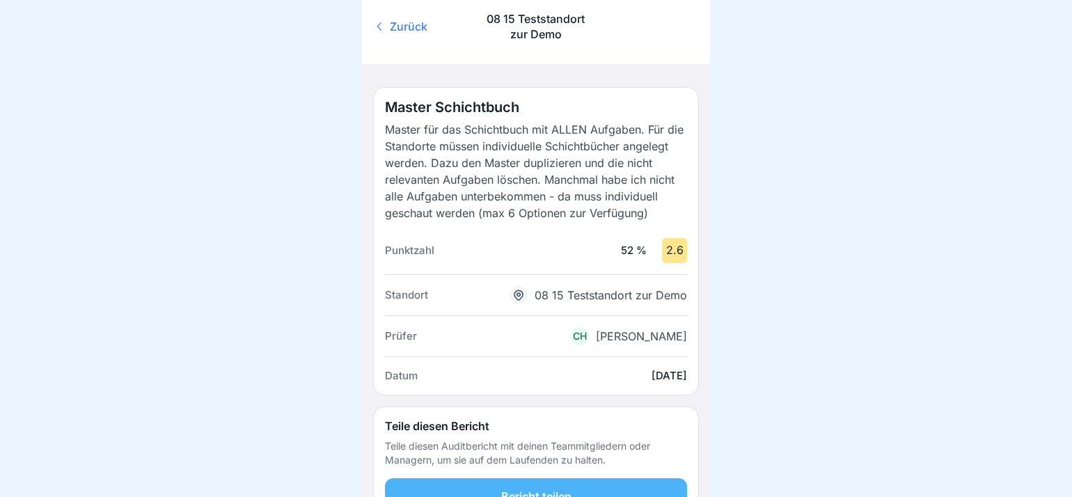
click at [381, 20] on icon at bounding box center [380, 26] width 14 height 14
